Goal: Task Accomplishment & Management: Complete application form

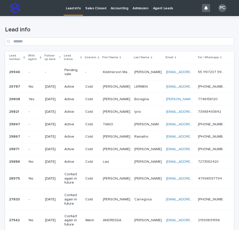
click at [82, 68] on p "Pending sale" at bounding box center [72, 72] width 17 height 9
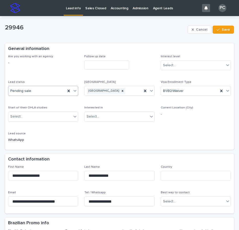
click at [38, 95] on div "Pending sale" at bounding box center [36, 91] width 57 height 8
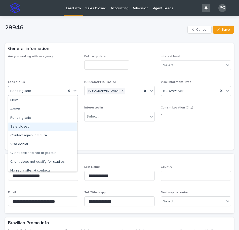
drag, startPoint x: 37, startPoint y: 102, endPoint x: 37, endPoint y: 125, distance: 23.1
click at [36, 129] on div "Sale closed" at bounding box center [42, 127] width 68 height 9
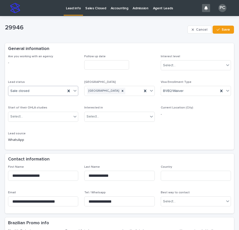
click at [110, 63] on input "text" at bounding box center [106, 64] width 45 height 9
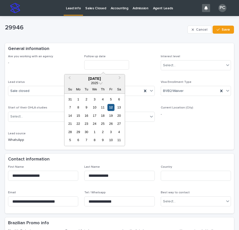
click at [107, 107] on div "12" at bounding box center [110, 107] width 7 height 7
type input "**********"
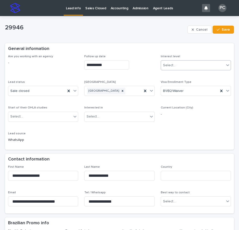
click at [187, 65] on div "Select..." at bounding box center [192, 65] width 63 height 8
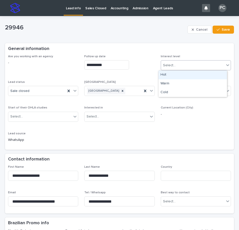
click at [179, 74] on div "Hot" at bounding box center [192, 75] width 68 height 9
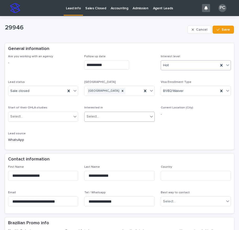
click at [130, 117] on div "Select..." at bounding box center [116, 117] width 63 height 8
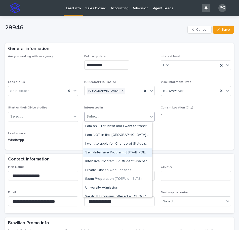
click at [116, 152] on div "Semi-Intensive Program (ESTA/B1-[DEMOGRAPHIC_DATA])" at bounding box center [117, 153] width 68 height 9
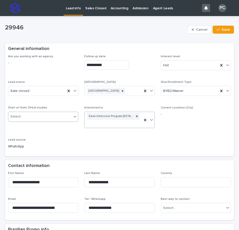
click at [54, 115] on div "Select..." at bounding box center [39, 117] width 63 height 8
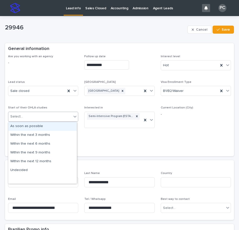
click at [46, 128] on div "As soon as possible" at bounding box center [42, 126] width 68 height 9
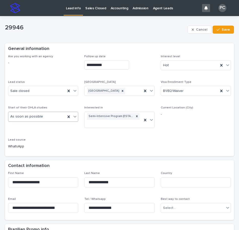
scroll to position [101, 0]
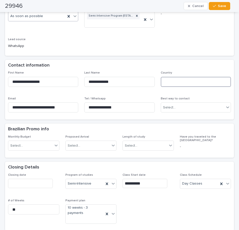
click at [182, 83] on input at bounding box center [196, 82] width 70 height 10
type input "******"
click at [185, 41] on div "**********" at bounding box center [119, 3] width 223 height 99
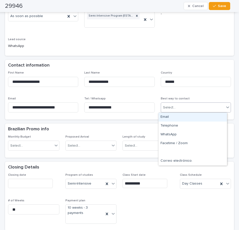
click at [177, 110] on div "Select..." at bounding box center [192, 108] width 63 height 8
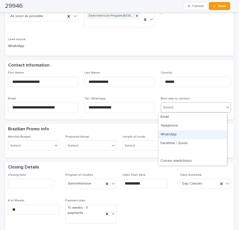
click at [177, 131] on div "WhatsApp" at bounding box center [192, 135] width 68 height 9
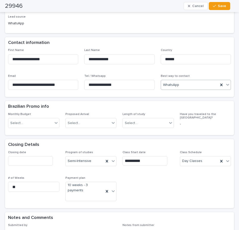
scroll to position [176, 0]
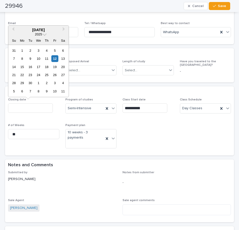
click at [28, 111] on input "text" at bounding box center [30, 108] width 45 height 9
click at [55, 60] on div "12" at bounding box center [54, 58] width 7 height 7
type input "**********"
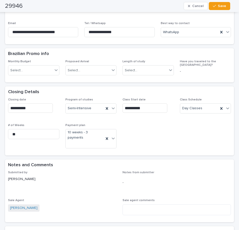
click at [136, 122] on div "**********" at bounding box center [119, 125] width 223 height 55
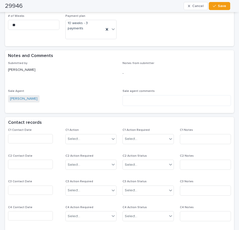
scroll to position [302, 0]
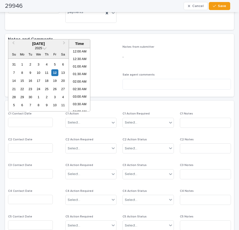
click at [21, 123] on input "text" at bounding box center [30, 122] width 45 height 9
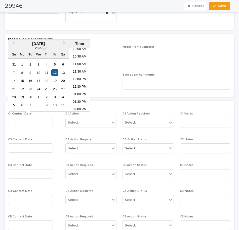
click at [55, 73] on div "12" at bounding box center [54, 72] width 7 height 7
click at [82, 78] on li "12:00 PM" at bounding box center [79, 80] width 21 height 8
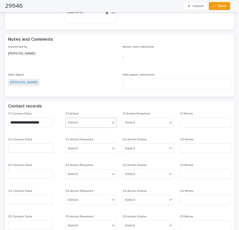
type input "**********"
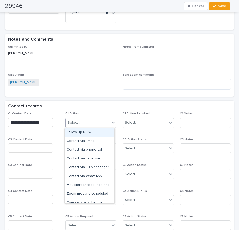
click at [82, 124] on div "Select..." at bounding box center [88, 123] width 45 height 8
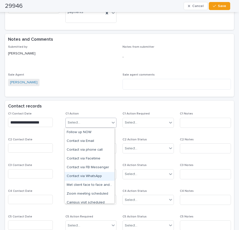
click at [82, 177] on div "Contact via WhatsApp" at bounding box center [90, 176] width 50 height 9
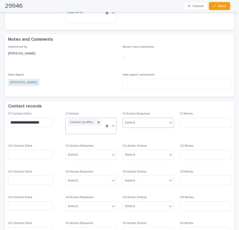
scroll to position [305, 0]
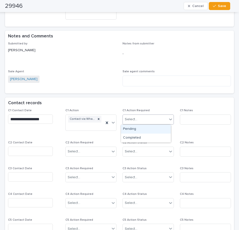
click at [140, 123] on div "Select..." at bounding box center [145, 119] width 45 height 8
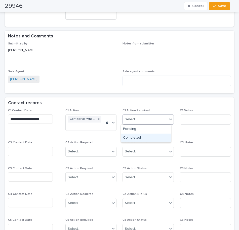
click at [140, 138] on div "Completed" at bounding box center [146, 138] width 50 height 9
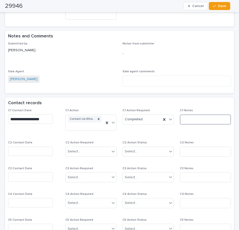
click at [181, 119] on input at bounding box center [205, 120] width 51 height 10
type input "**********"
click at [228, 4] on button "Save" at bounding box center [219, 6] width 21 height 8
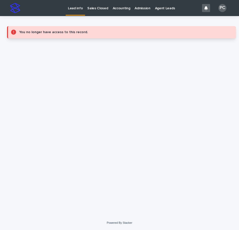
scroll to position [0, 0]
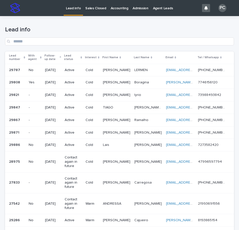
click at [97, 9] on p "Sales Closed" at bounding box center [95, 5] width 21 height 11
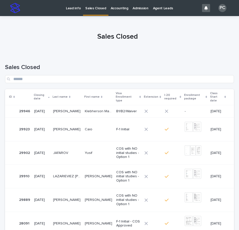
click at [65, 108] on p "[PERSON_NAME]" at bounding box center [67, 110] width 28 height 5
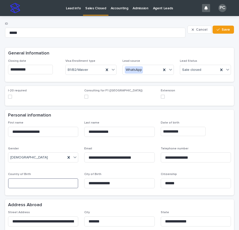
click at [52, 184] on input at bounding box center [43, 184] width 70 height 10
type input "******"
click at [210, 133] on div "**********" at bounding box center [196, 131] width 70 height 9
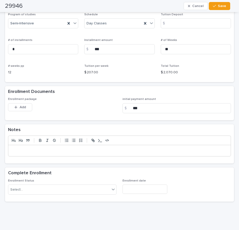
scroll to position [327, 0]
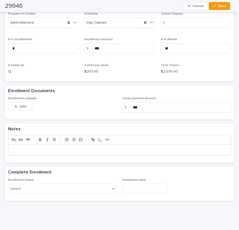
click at [15, 111] on div "Add" at bounding box center [20, 108] width 24 height 10
click at [15, 109] on button "Add" at bounding box center [20, 107] width 24 height 8
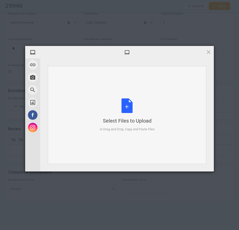
click at [132, 108] on div "Select Files to Upload or Drag and Drop, Copy and Paste Files" at bounding box center [127, 115] width 55 height 33
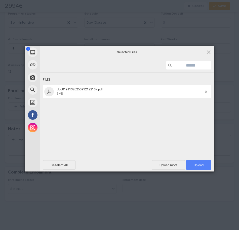
click at [194, 165] on span "Upload 1" at bounding box center [199, 166] width 10 height 4
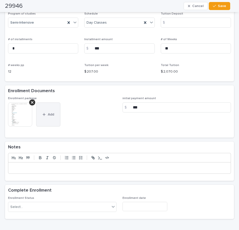
click at [54, 111] on button "Add" at bounding box center [48, 115] width 24 height 24
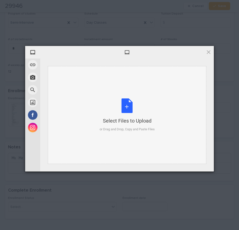
click at [131, 107] on div "Select Files to Upload or Drag and Drop, Copy and Paste Files" at bounding box center [127, 115] width 55 height 33
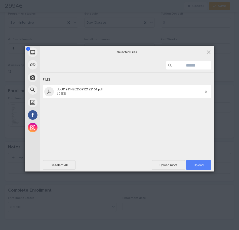
click at [204, 163] on span "Upload 1" at bounding box center [198, 165] width 25 height 10
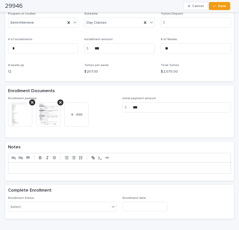
click at [25, 113] on img at bounding box center [20, 115] width 24 height 24
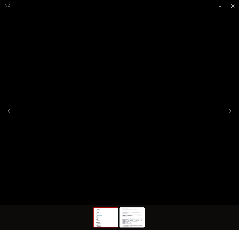
click at [231, 4] on button "Close gallery" at bounding box center [232, 6] width 13 height 12
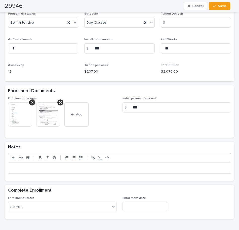
click at [50, 114] on img at bounding box center [48, 115] width 24 height 24
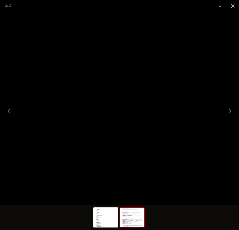
click at [232, 9] on button "Close gallery" at bounding box center [232, 6] width 13 height 12
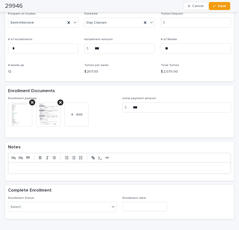
click at [27, 169] on p at bounding box center [119, 168] width 215 height 5
click at [27, 167] on p at bounding box center [119, 168] width 215 height 5
click at [26, 164] on div at bounding box center [119, 168] width 222 height 11
click at [16, 165] on div at bounding box center [119, 168] width 222 height 11
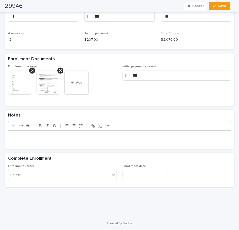
scroll to position [359, 0]
click at [21, 135] on p at bounding box center [119, 135] width 215 height 5
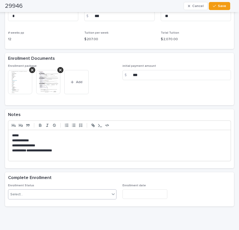
click at [41, 197] on div "Select..." at bounding box center [59, 195] width 102 height 8
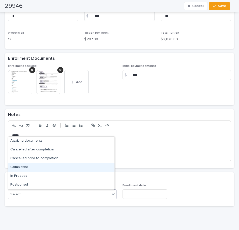
click at [30, 169] on div "Completed" at bounding box center [61, 167] width 106 height 9
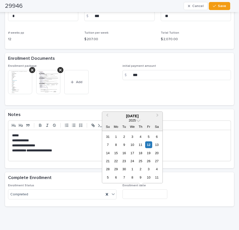
click at [138, 195] on input "text" at bounding box center [145, 194] width 45 height 9
click at [150, 145] on div "12" at bounding box center [148, 145] width 7 height 7
type input "**********"
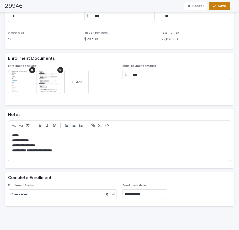
click at [226, 6] on span "Save" at bounding box center [222, 6] width 8 height 4
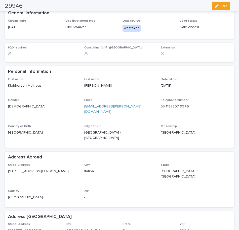
scroll to position [0, 0]
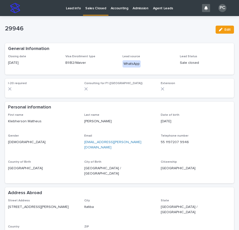
click at [73, 10] on p "Lead info" at bounding box center [73, 5] width 15 height 11
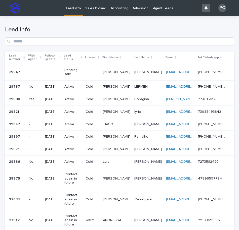
click at [72, 68] on p "Pending sale" at bounding box center [72, 72] width 17 height 9
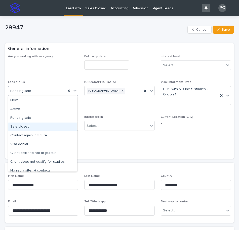
click at [22, 126] on div "Sale closed" at bounding box center [42, 127] width 68 height 9
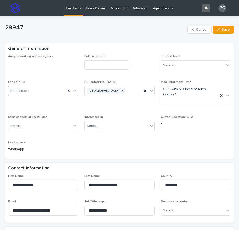
click at [107, 66] on input "text" at bounding box center [106, 64] width 45 height 9
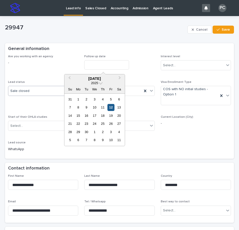
click at [111, 107] on div "12" at bounding box center [110, 107] width 7 height 7
type input "**********"
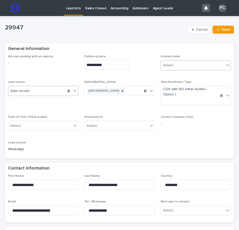
click at [188, 66] on div "Select..." at bounding box center [192, 65] width 63 height 8
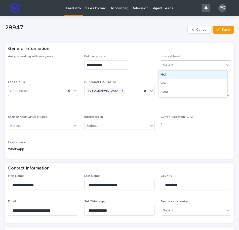
click at [183, 74] on div "Hot" at bounding box center [192, 75] width 68 height 9
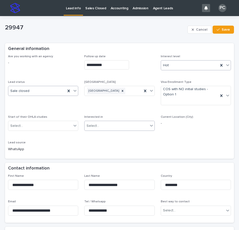
click at [109, 127] on div "Select..." at bounding box center [116, 126] width 63 height 8
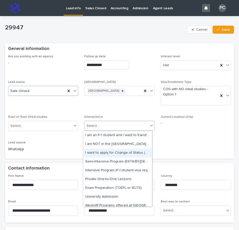
click at [114, 154] on div "I want to apply for Change of Status (COS)" at bounding box center [117, 153] width 68 height 9
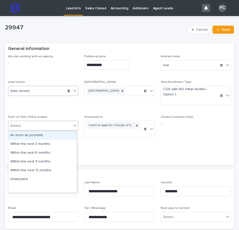
click at [62, 126] on div "Select..." at bounding box center [39, 126] width 63 height 8
click at [50, 135] on div "As soon as possible" at bounding box center [42, 135] width 68 height 9
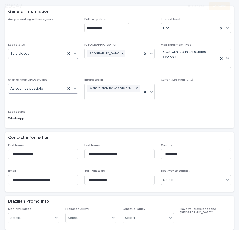
scroll to position [101, 0]
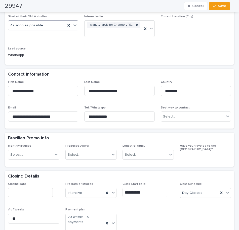
click at [51, 26] on div "As soon as possible" at bounding box center [36, 25] width 57 height 8
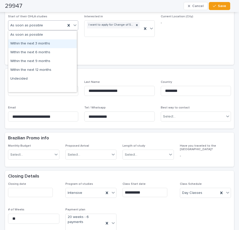
click at [42, 43] on div "Within the next 3 months" at bounding box center [42, 43] width 68 height 9
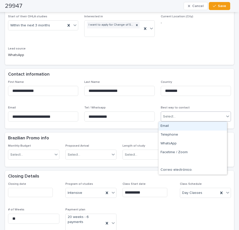
click at [166, 117] on div "Select..." at bounding box center [169, 116] width 13 height 5
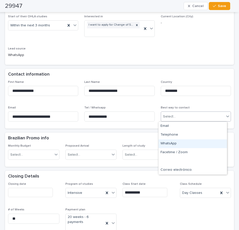
click at [171, 144] on div "WhatsApp" at bounding box center [192, 144] width 68 height 9
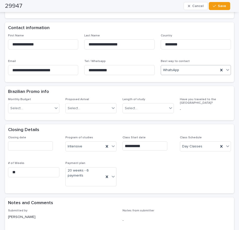
scroll to position [162, 0]
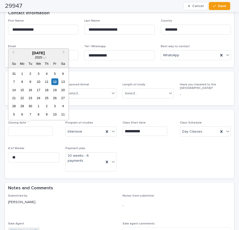
click at [28, 131] on input "text" at bounding box center [30, 131] width 45 height 9
click at [55, 81] on div "12" at bounding box center [54, 81] width 7 height 7
type input "**********"
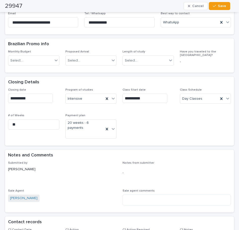
scroll to position [263, 0]
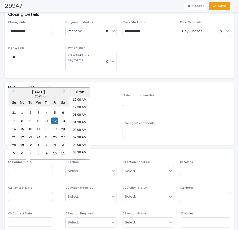
click at [31, 169] on input "text" at bounding box center [30, 170] width 45 height 9
click at [55, 124] on div "12" at bounding box center [54, 121] width 7 height 7
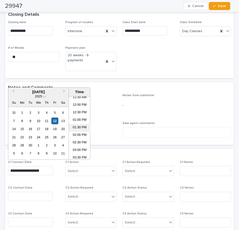
click at [80, 128] on li "01:30 PM" at bounding box center [79, 128] width 21 height 8
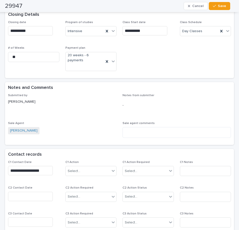
type input "**********"
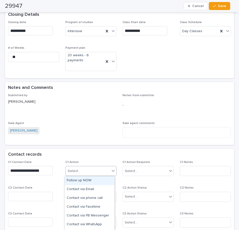
click at [82, 169] on div "Select..." at bounding box center [88, 171] width 45 height 8
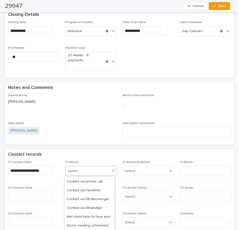
scroll to position [25, 0]
click at [82, 200] on div "Contact via WhatsApp" at bounding box center [90, 199] width 50 height 9
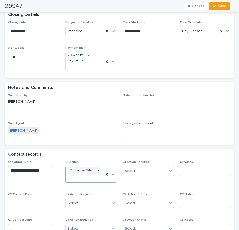
scroll to position [266, 0]
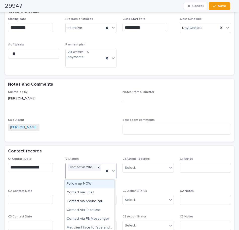
click at [87, 176] on div "Contact via WhatsApp" at bounding box center [85, 171] width 38 height 16
click at [82, 227] on div "Met client face to face and provided information" at bounding box center [90, 228] width 50 height 9
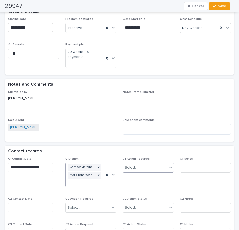
scroll to position [270, 0]
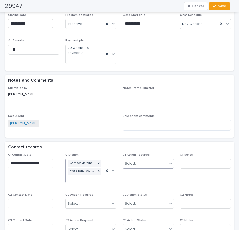
click at [146, 164] on div "Select..." at bounding box center [145, 164] width 45 height 8
click at [146, 180] on div "Completed" at bounding box center [146, 182] width 50 height 9
click at [188, 165] on input at bounding box center [205, 164] width 51 height 10
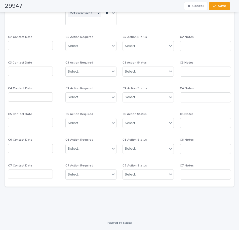
scroll to position [360, 0]
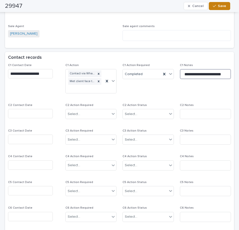
type input "**********"
click at [222, 4] on span "Save" at bounding box center [222, 6] width 8 height 4
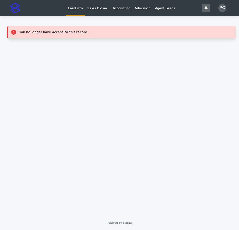
scroll to position [0, 0]
click at [96, 11] on link "Sales Closed" at bounding box center [97, 8] width 25 height 16
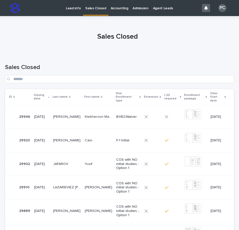
click at [71, 9] on p "Lead info" at bounding box center [73, 5] width 15 height 11
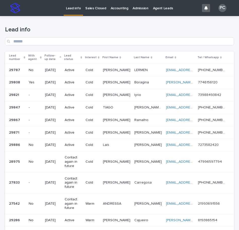
click at [93, 8] on p "Sales Closed" at bounding box center [95, 5] width 21 height 11
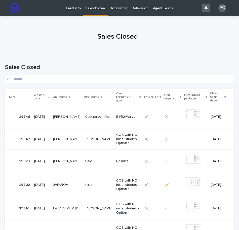
click at [64, 136] on p "[PERSON_NAME]" at bounding box center [67, 138] width 28 height 5
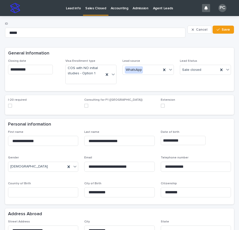
click at [8, 106] on span at bounding box center [10, 106] width 4 height 4
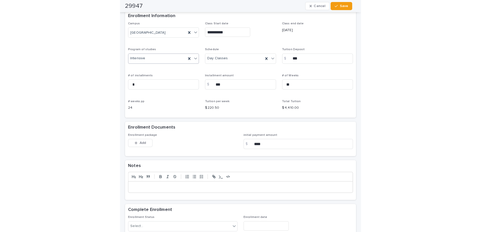
scroll to position [302, 0]
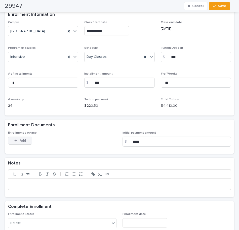
click at [23, 143] on button "Add" at bounding box center [20, 141] width 24 height 8
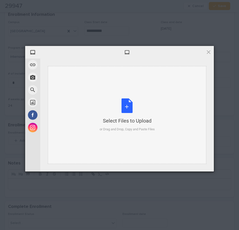
click at [130, 107] on div "Select Files to Upload or Drag and Drop, Copy and Paste Files" at bounding box center [127, 115] width 55 height 33
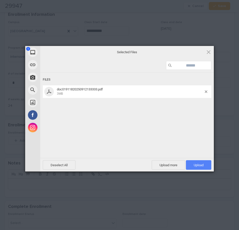
click at [199, 169] on span "Upload 1" at bounding box center [198, 165] width 25 height 10
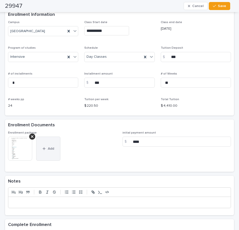
click at [50, 149] on span "Add" at bounding box center [51, 149] width 6 height 4
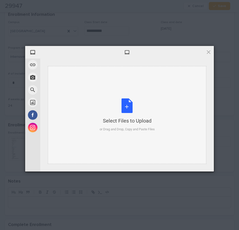
click at [130, 103] on div "Select Files to Upload or Drag and Drop, Copy and Paste Files" at bounding box center [127, 115] width 55 height 33
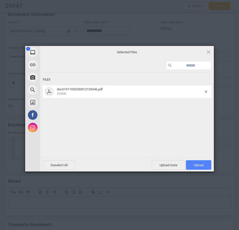
click at [203, 164] on span "Upload 1" at bounding box center [199, 166] width 10 height 4
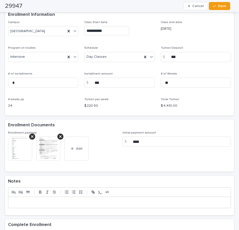
click at [23, 148] on img at bounding box center [20, 149] width 24 height 24
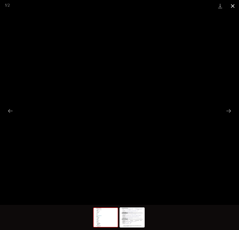
click at [233, 6] on button "Close gallery" at bounding box center [232, 6] width 13 height 12
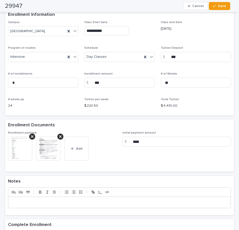
click at [40, 152] on img at bounding box center [48, 149] width 24 height 24
click at [44, 149] on body "**********" at bounding box center [119, 115] width 239 height 230
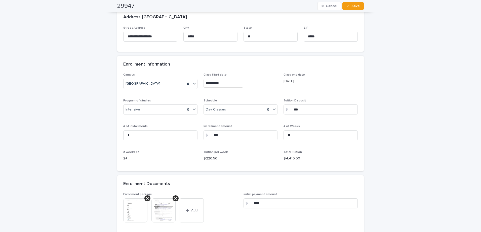
click at [163, 211] on img at bounding box center [163, 211] width 24 height 24
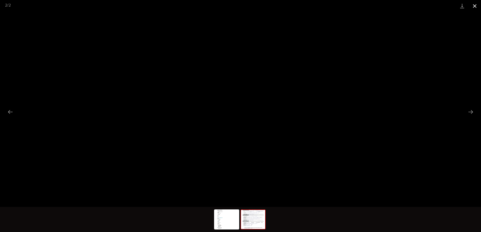
click at [239, 5] on button "Close gallery" at bounding box center [474, 6] width 13 height 12
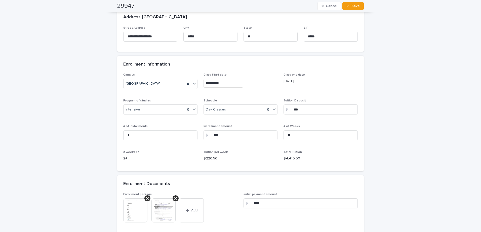
scroll to position [450, 0]
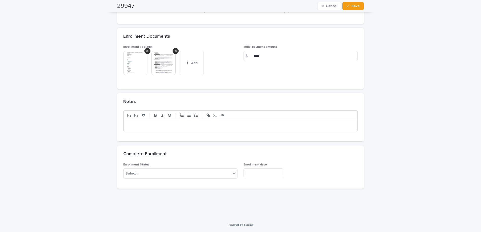
click at [173, 124] on p at bounding box center [240, 125] width 226 height 5
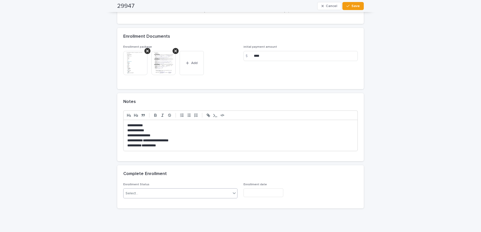
click at [164, 195] on div "Select..." at bounding box center [177, 194] width 107 height 8
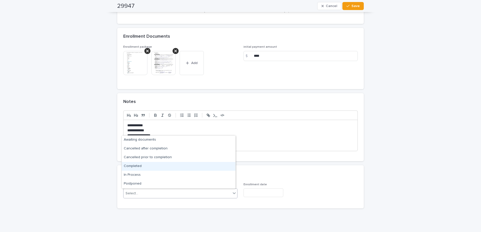
click at [164, 165] on div "Completed" at bounding box center [179, 166] width 114 height 9
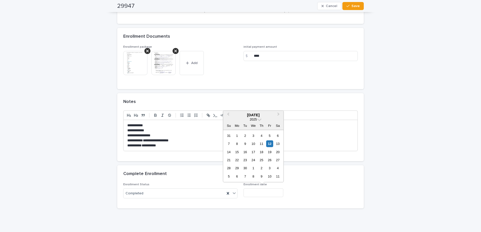
click at [239, 193] on input "text" at bounding box center [264, 193] width 40 height 9
click at [239, 145] on div "12" at bounding box center [269, 144] width 7 height 7
type input "**********"
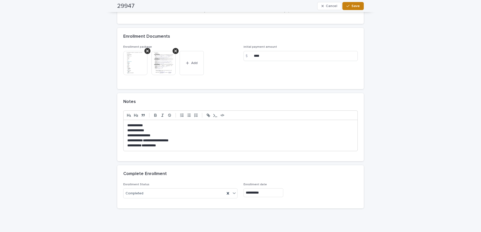
click at [239, 8] on span "Save" at bounding box center [355, 6] width 8 height 4
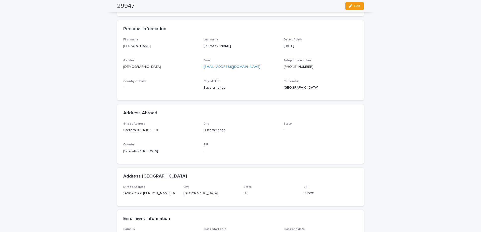
scroll to position [0, 0]
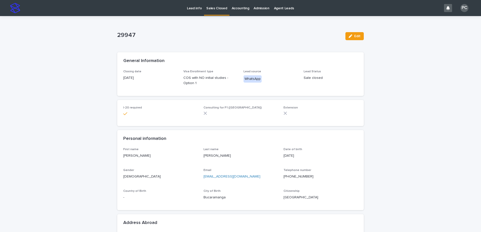
click at [215, 11] on link "Sales Closed" at bounding box center [216, 7] width 25 height 15
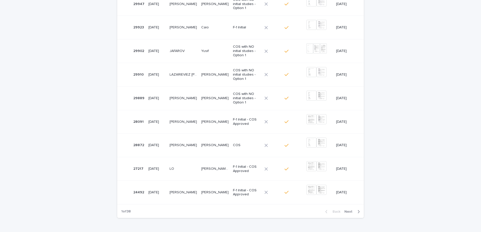
scroll to position [135, 0]
click at [239, 211] on span "Next" at bounding box center [349, 211] width 11 height 4
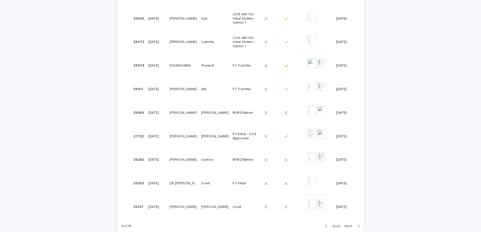
scroll to position [129, 0]
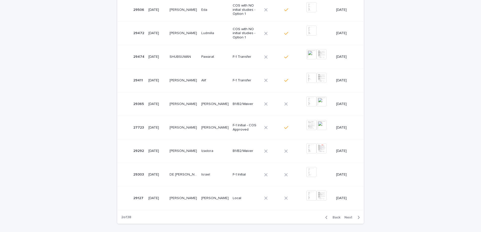
click at [239, 216] on span "Back" at bounding box center [335, 218] width 11 height 4
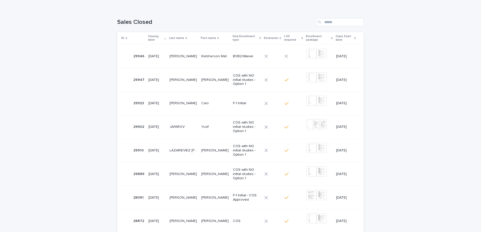
scroll to position [53, 0]
